Goal: Task Accomplishment & Management: Use online tool/utility

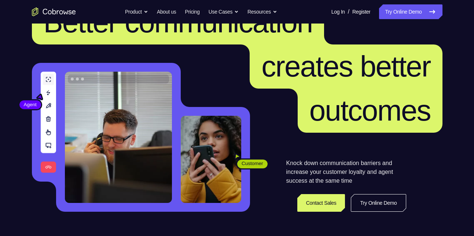
scroll to position [38, 0]
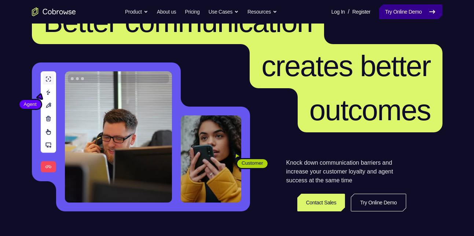
click at [416, 14] on link "Try Online Demo" at bounding box center [410, 11] width 63 height 15
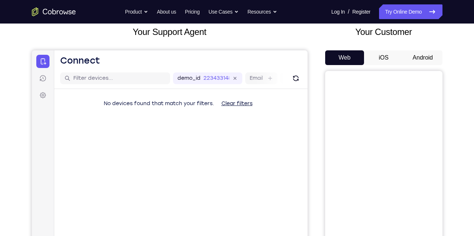
scroll to position [68, 0]
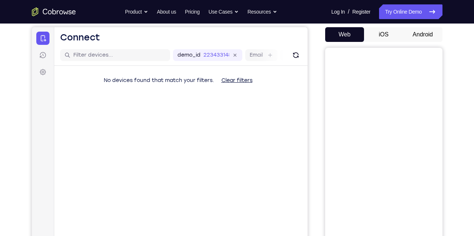
click at [438, 34] on button "Android" at bounding box center [423, 34] width 39 height 15
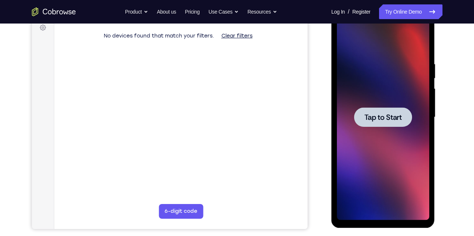
scroll to position [113, 0]
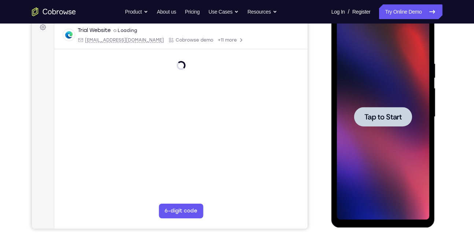
click at [378, 127] on div at bounding box center [383, 116] width 92 height 205
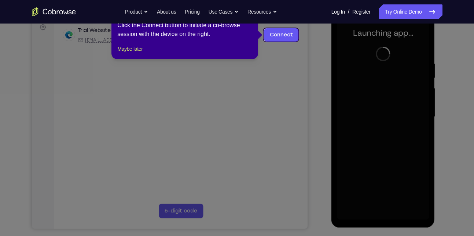
click at [323, 81] on icon at bounding box center [240, 118] width 480 height 236
click at [291, 52] on icon at bounding box center [240, 118] width 480 height 236
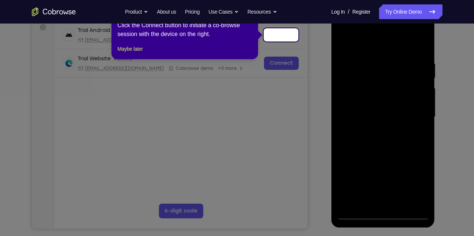
click at [287, 42] on icon at bounding box center [240, 118] width 480 height 236
click at [282, 39] on link "Connect" at bounding box center [281, 34] width 35 height 13
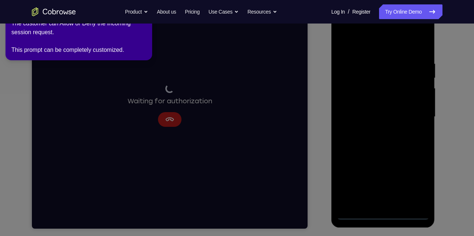
click at [342, 112] on icon at bounding box center [238, 116] width 483 height 238
click at [410, 127] on icon at bounding box center [238, 116] width 483 height 238
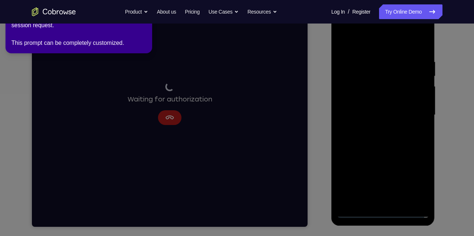
scroll to position [107, 0]
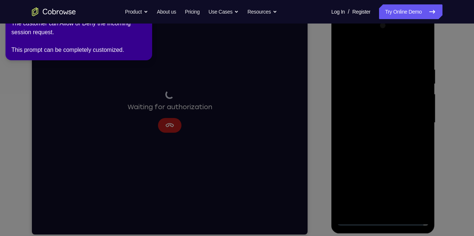
click at [169, 123] on icon at bounding box center [238, 116] width 483 height 238
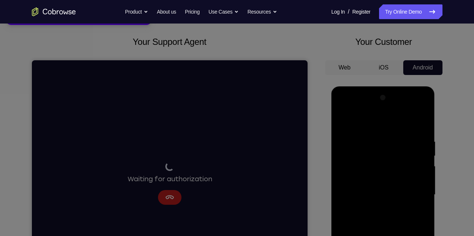
scroll to position [0, 0]
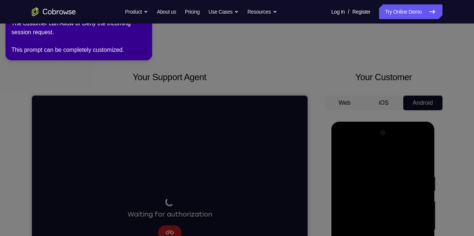
click at [285, 54] on icon at bounding box center [238, 116] width 483 height 238
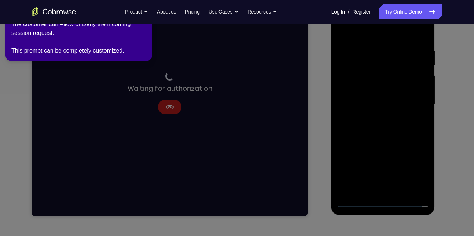
scroll to position [126, 0]
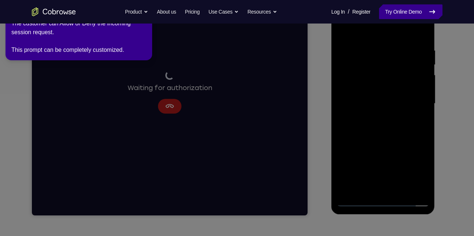
click at [403, 13] on link "Try Online Demo" at bounding box center [410, 11] width 63 height 15
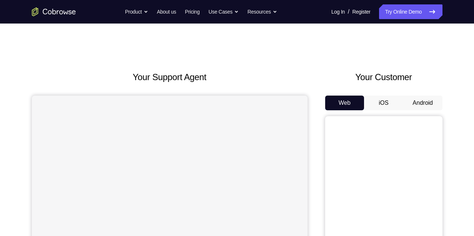
click at [412, 103] on button "Android" at bounding box center [423, 102] width 39 height 15
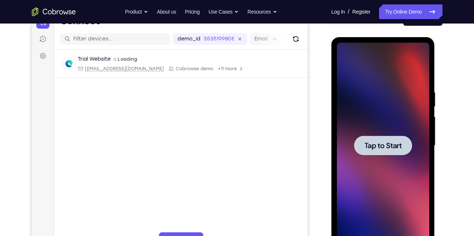
scroll to position [85, 0]
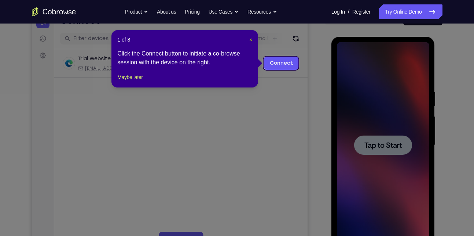
click at [251, 39] on span "×" at bounding box center [250, 40] width 3 height 6
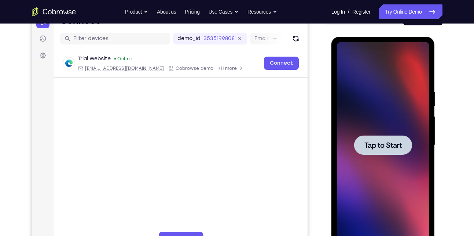
drag, startPoint x: 339, startPoint y: 103, endPoint x: 255, endPoint y: 93, distance: 85.0
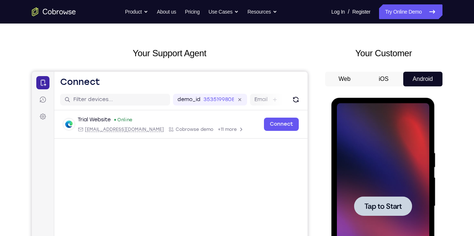
click at [40, 81] on icon at bounding box center [42, 82] width 7 height 7
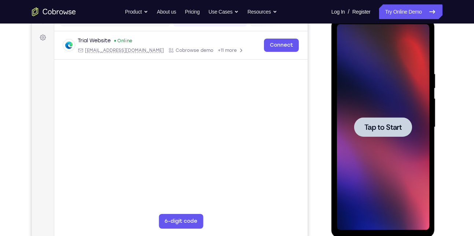
scroll to position [103, 0]
click at [405, 114] on div at bounding box center [383, 126] width 92 height 205
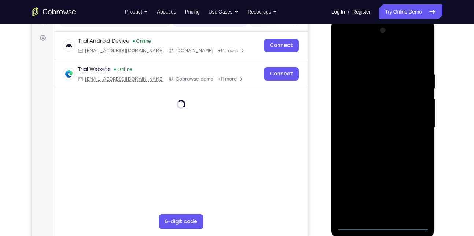
scroll to position [104, 0]
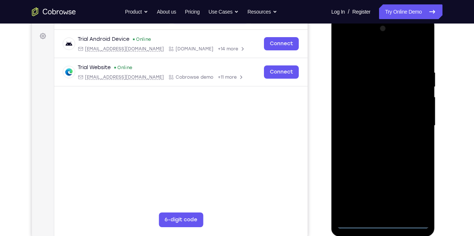
click at [381, 223] on div at bounding box center [383, 125] width 92 height 205
click at [418, 192] on div at bounding box center [383, 125] width 92 height 205
click at [383, 224] on div at bounding box center [383, 125] width 92 height 205
click at [412, 193] on div at bounding box center [383, 125] width 92 height 205
click at [378, 55] on div at bounding box center [383, 125] width 92 height 205
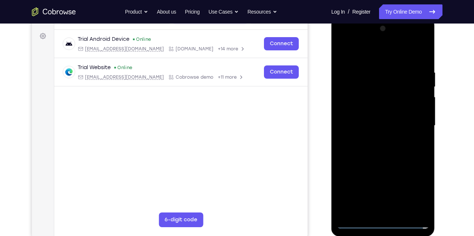
click at [354, 105] on div at bounding box center [383, 125] width 92 height 205
click at [375, 126] on div at bounding box center [383, 125] width 92 height 205
click at [374, 143] on div at bounding box center [383, 125] width 92 height 205
click at [368, 130] on div at bounding box center [383, 125] width 92 height 205
click at [382, 209] on div at bounding box center [383, 125] width 92 height 205
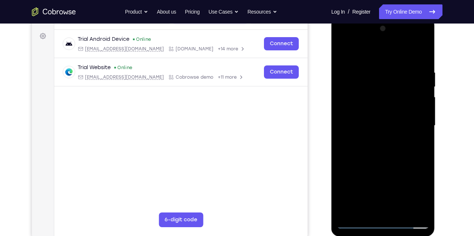
click at [408, 63] on div at bounding box center [383, 125] width 92 height 205
click at [392, 101] on div at bounding box center [383, 125] width 92 height 205
click at [422, 163] on div at bounding box center [383, 125] width 92 height 205
click at [342, 51] on div at bounding box center [383, 125] width 92 height 205
click at [385, 170] on div at bounding box center [383, 125] width 92 height 205
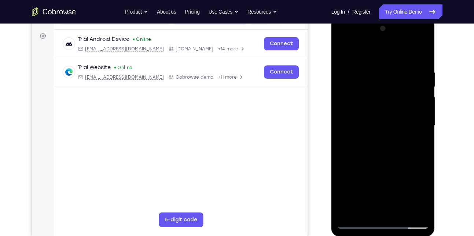
drag, startPoint x: 404, startPoint y: 159, endPoint x: 400, endPoint y: 74, distance: 85.2
click at [400, 74] on div at bounding box center [383, 125] width 92 height 205
click at [344, 50] on div at bounding box center [383, 125] width 92 height 205
click at [342, 52] on div at bounding box center [383, 125] width 92 height 205
click at [346, 54] on div at bounding box center [383, 125] width 92 height 205
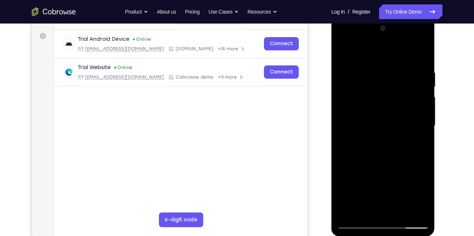
drag, startPoint x: 384, startPoint y: 168, endPoint x: 402, endPoint y: 7, distance: 162.1
click at [402, 17] on html "Online web based iOS Simulators and Android Emulators. Run iPhone, iPad, Mobile…" at bounding box center [384, 127] width 105 height 220
click at [390, 41] on div at bounding box center [383, 125] width 92 height 205
click at [369, 64] on div at bounding box center [383, 125] width 92 height 205
click at [372, 95] on div at bounding box center [383, 125] width 92 height 205
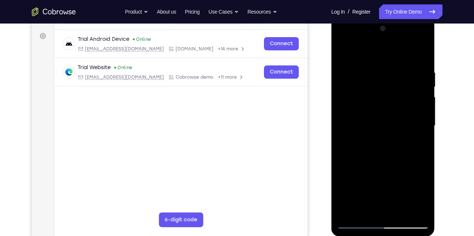
click at [376, 139] on div at bounding box center [383, 125] width 92 height 205
click at [376, 162] on div at bounding box center [383, 125] width 92 height 205
click at [378, 119] on div at bounding box center [383, 125] width 92 height 205
click at [366, 103] on div at bounding box center [383, 125] width 92 height 205
click at [369, 94] on div at bounding box center [383, 125] width 92 height 205
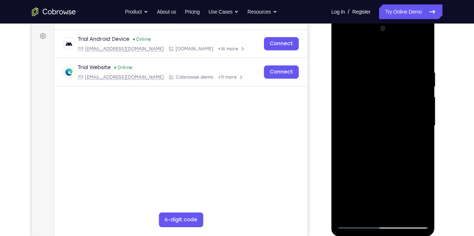
click at [369, 94] on div at bounding box center [383, 125] width 92 height 205
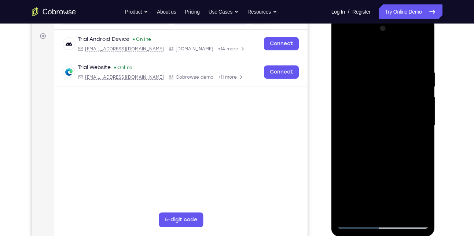
click at [369, 94] on div at bounding box center [383, 125] width 92 height 205
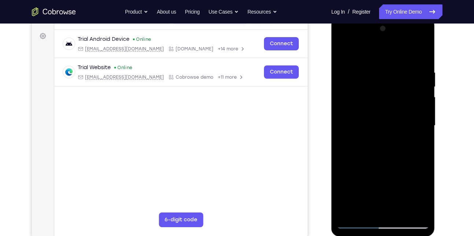
click at [369, 94] on div at bounding box center [383, 125] width 92 height 205
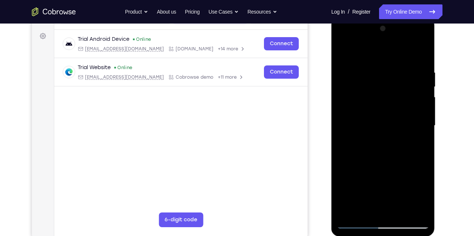
click at [369, 94] on div at bounding box center [383, 125] width 92 height 205
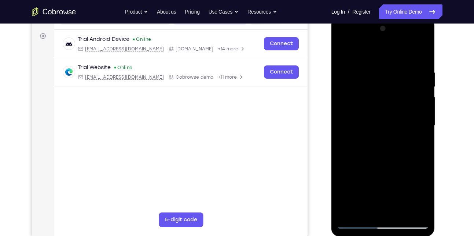
click at [369, 94] on div at bounding box center [383, 125] width 92 height 205
click at [343, 55] on div at bounding box center [383, 125] width 92 height 205
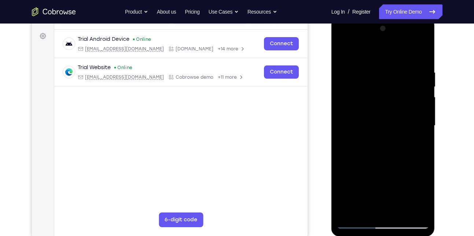
click at [344, 54] on div at bounding box center [383, 125] width 92 height 205
click at [360, 223] on div at bounding box center [383, 125] width 92 height 205
click at [397, 86] on div at bounding box center [383, 125] width 92 height 205
click at [381, 169] on div at bounding box center [383, 125] width 92 height 205
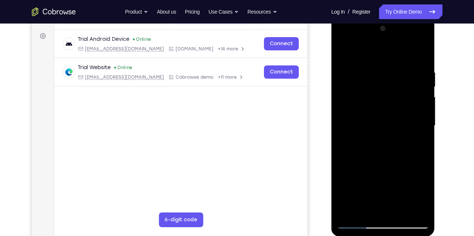
click at [419, 112] on div at bounding box center [383, 125] width 92 height 205
click at [372, 211] on div at bounding box center [383, 125] width 92 height 205
click at [376, 139] on div at bounding box center [383, 125] width 92 height 205
click at [373, 119] on div at bounding box center [383, 125] width 92 height 205
click at [364, 39] on div at bounding box center [383, 125] width 92 height 205
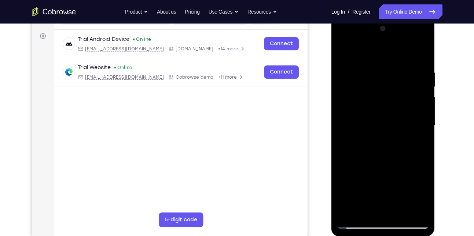
click at [348, 70] on div at bounding box center [383, 125] width 92 height 205
drag, startPoint x: 380, startPoint y: 154, endPoint x: 372, endPoint y: 56, distance: 98.2
click at [372, 56] on div at bounding box center [383, 125] width 92 height 205
drag, startPoint x: 378, startPoint y: 140, endPoint x: 375, endPoint y: 74, distance: 66.1
click at [375, 74] on div at bounding box center [383, 125] width 92 height 205
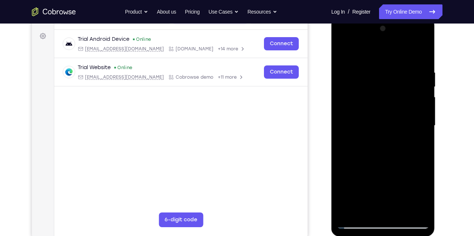
drag, startPoint x: 379, startPoint y: 151, endPoint x: 375, endPoint y: 70, distance: 80.8
click at [375, 70] on div at bounding box center [383, 125] width 92 height 205
drag, startPoint x: 372, startPoint y: 134, endPoint x: 372, endPoint y: 86, distance: 47.7
click at [372, 86] on div at bounding box center [383, 125] width 92 height 205
drag, startPoint x: 382, startPoint y: 170, endPoint x: 380, endPoint y: 58, distance: 112.6
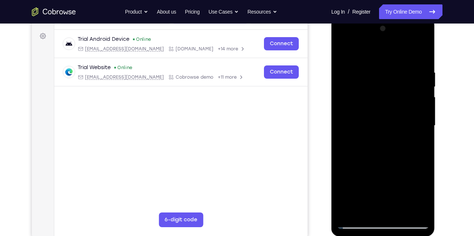
click at [380, 58] on div at bounding box center [383, 125] width 92 height 205
drag, startPoint x: 389, startPoint y: 171, endPoint x: 374, endPoint y: 70, distance: 102.3
click at [374, 70] on div at bounding box center [383, 125] width 92 height 205
drag, startPoint x: 395, startPoint y: 152, endPoint x: 392, endPoint y: 10, distance: 141.3
click at [392, 17] on html "Online web based iOS Simulators and Android Emulators. Run iPhone, iPad, Mobile…" at bounding box center [384, 127] width 105 height 220
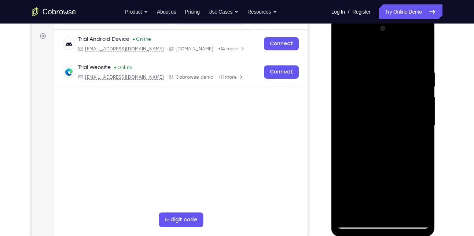
drag, startPoint x: 404, startPoint y: 146, endPoint x: 401, endPoint y: 31, distance: 115.2
click at [401, 31] on div at bounding box center [383, 125] width 92 height 205
drag, startPoint x: 390, startPoint y: 168, endPoint x: 388, endPoint y: 85, distance: 83.7
click at [388, 85] on div at bounding box center [383, 125] width 92 height 205
drag, startPoint x: 381, startPoint y: 147, endPoint x: 376, endPoint y: 106, distance: 42.1
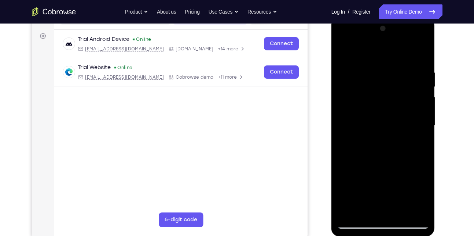
click at [376, 106] on div at bounding box center [383, 125] width 92 height 205
click at [386, 17] on div at bounding box center [384, 17] width 104 height 0
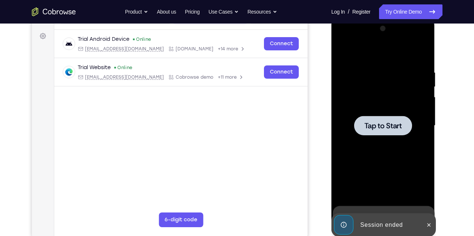
click at [387, 113] on div at bounding box center [383, 125] width 92 height 205
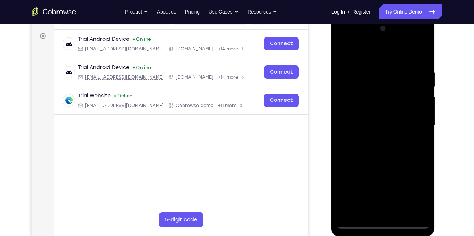
click at [382, 222] on div at bounding box center [383, 125] width 92 height 205
click at [413, 188] on div at bounding box center [383, 125] width 92 height 205
click at [362, 51] on div at bounding box center [383, 125] width 92 height 205
click at [353, 104] on div at bounding box center [383, 125] width 92 height 205
click at [377, 130] on div at bounding box center [383, 125] width 92 height 205
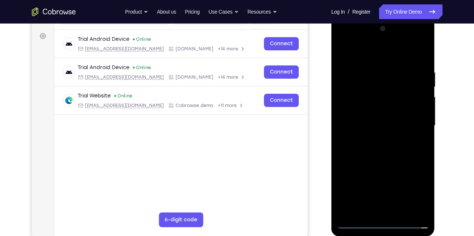
click at [360, 119] on div at bounding box center [383, 125] width 92 height 205
